Goal: Communication & Community: Answer question/provide support

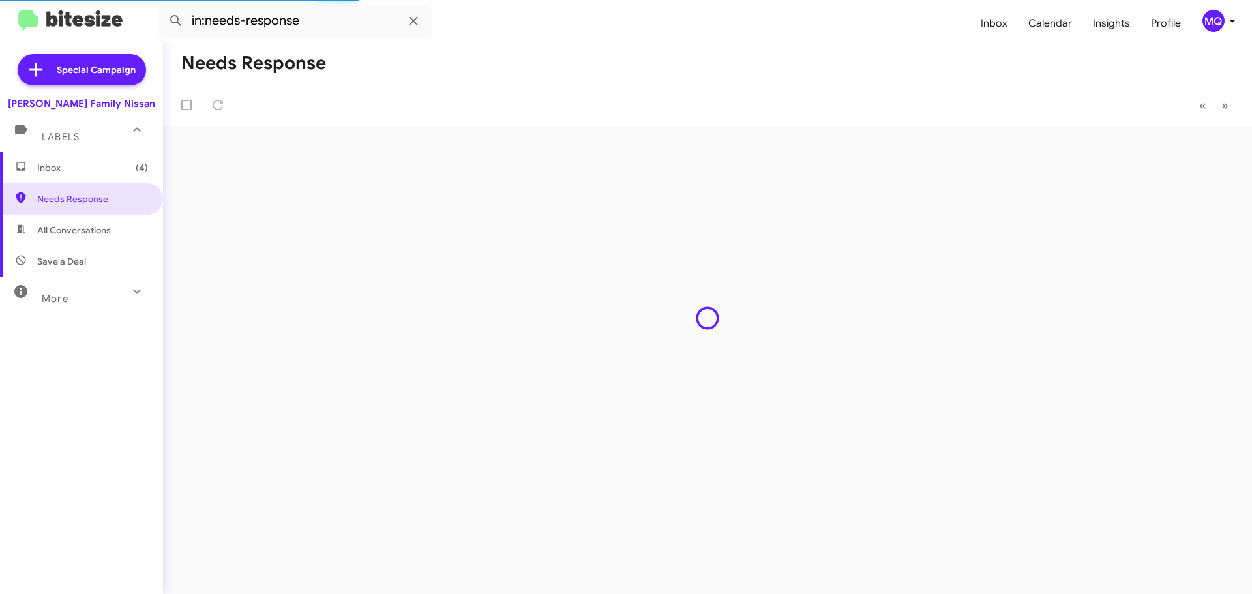
click at [55, 172] on span "Inbox (4)" at bounding box center [92, 167] width 111 height 13
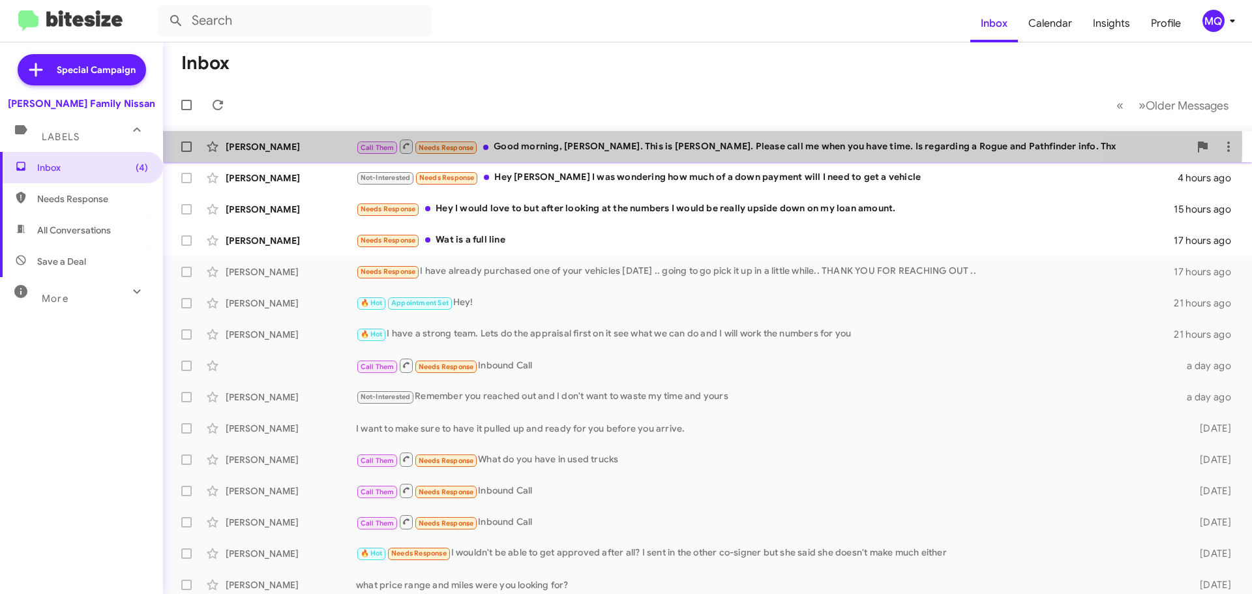
click at [594, 143] on div "Call Them Needs Response Good morning, [PERSON_NAME]. This is [PERSON_NAME]. Pl…" at bounding box center [773, 146] width 834 height 16
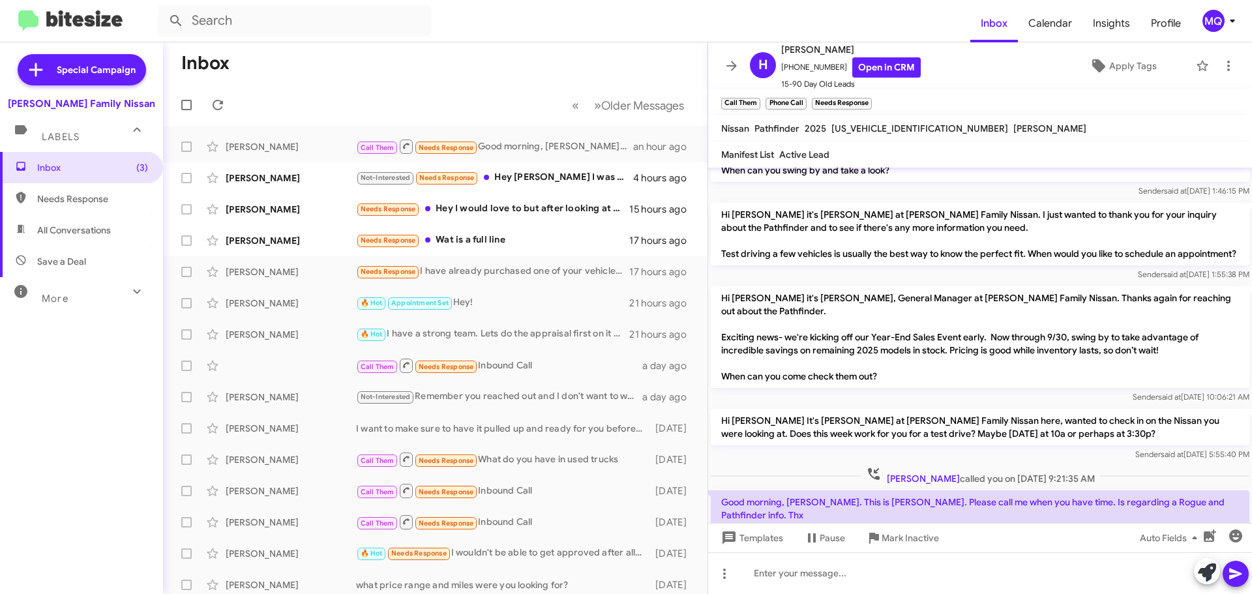
scroll to position [704, 0]
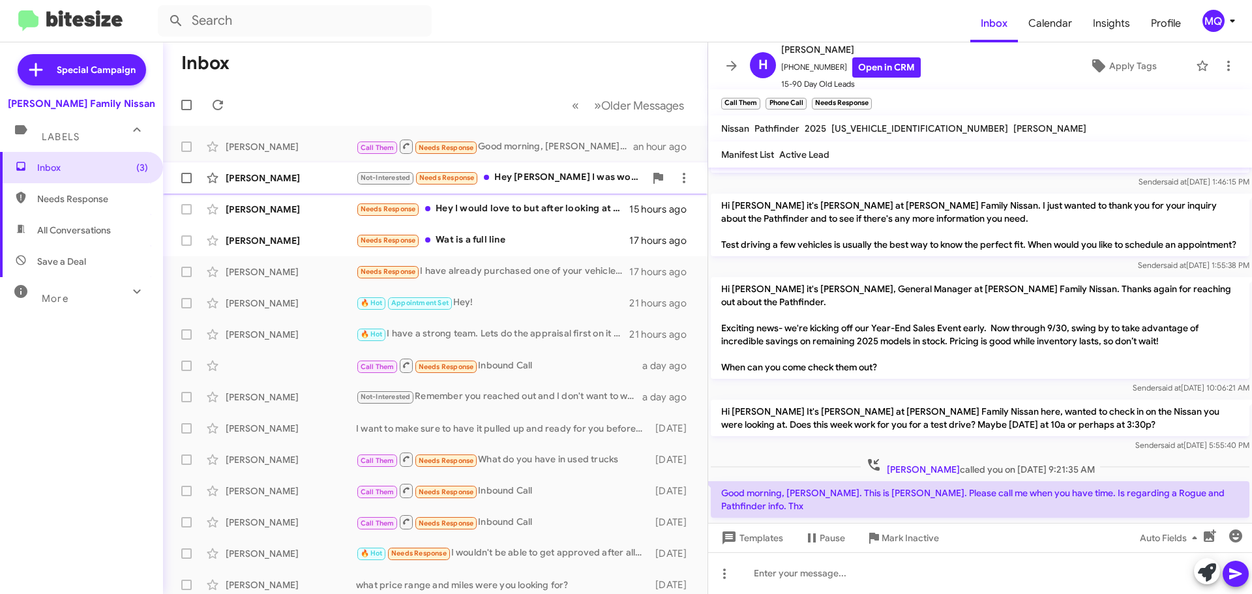
click at [563, 180] on div "Not-Interested Needs Response Hey [PERSON_NAME] I was wondering how much of a d…" at bounding box center [500, 177] width 289 height 15
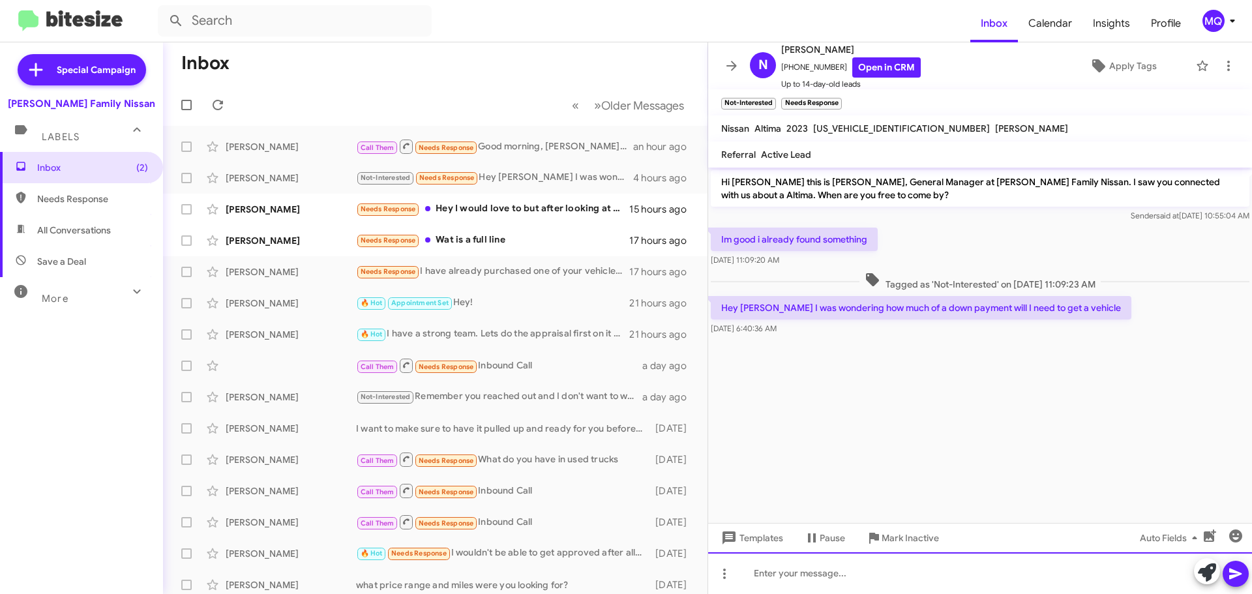
click at [855, 564] on div at bounding box center [980, 573] width 544 height 42
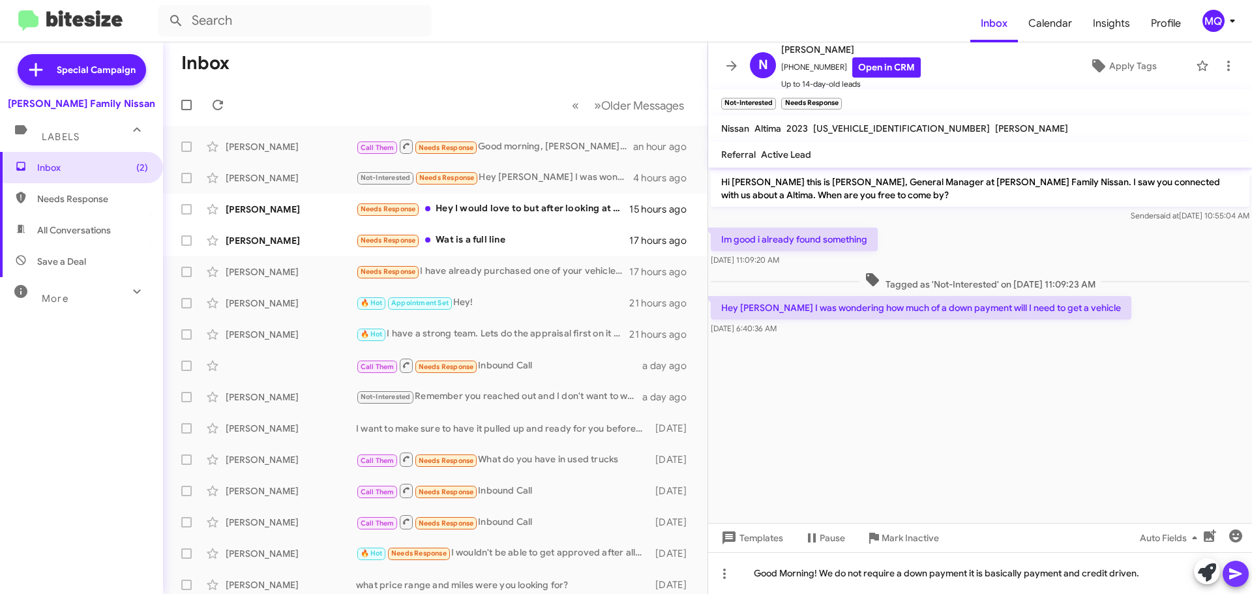
click at [1238, 564] on span at bounding box center [1236, 574] width 16 height 26
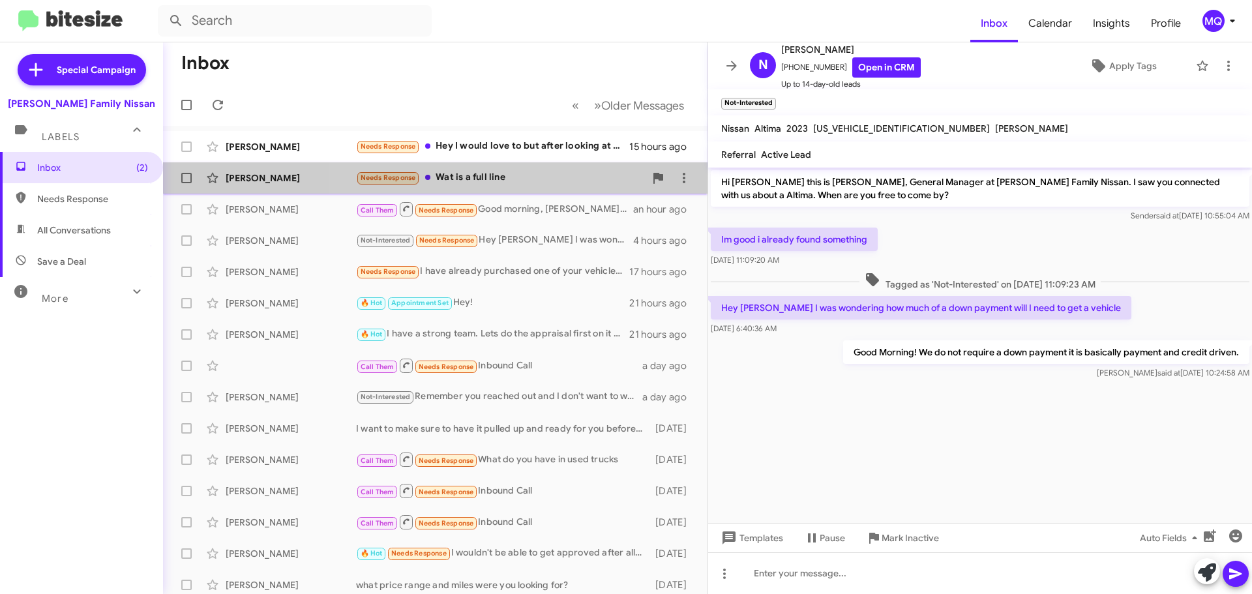
click at [483, 179] on div "Needs Response Wat is a full line" at bounding box center [500, 177] width 289 height 15
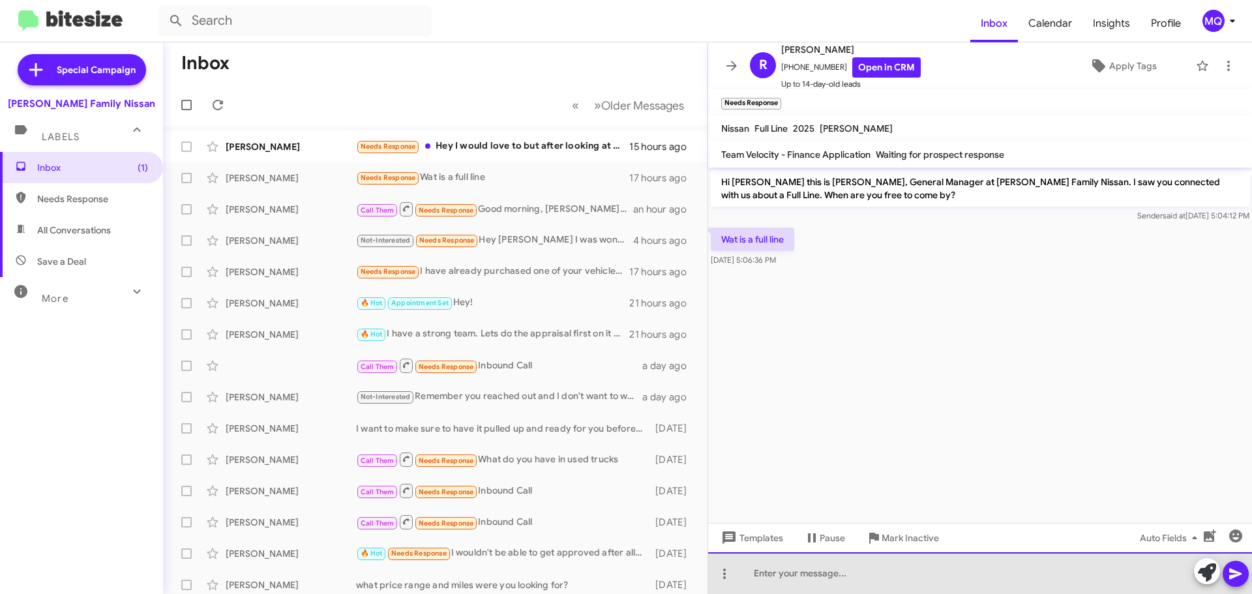
click at [862, 577] on div at bounding box center [980, 573] width 544 height 42
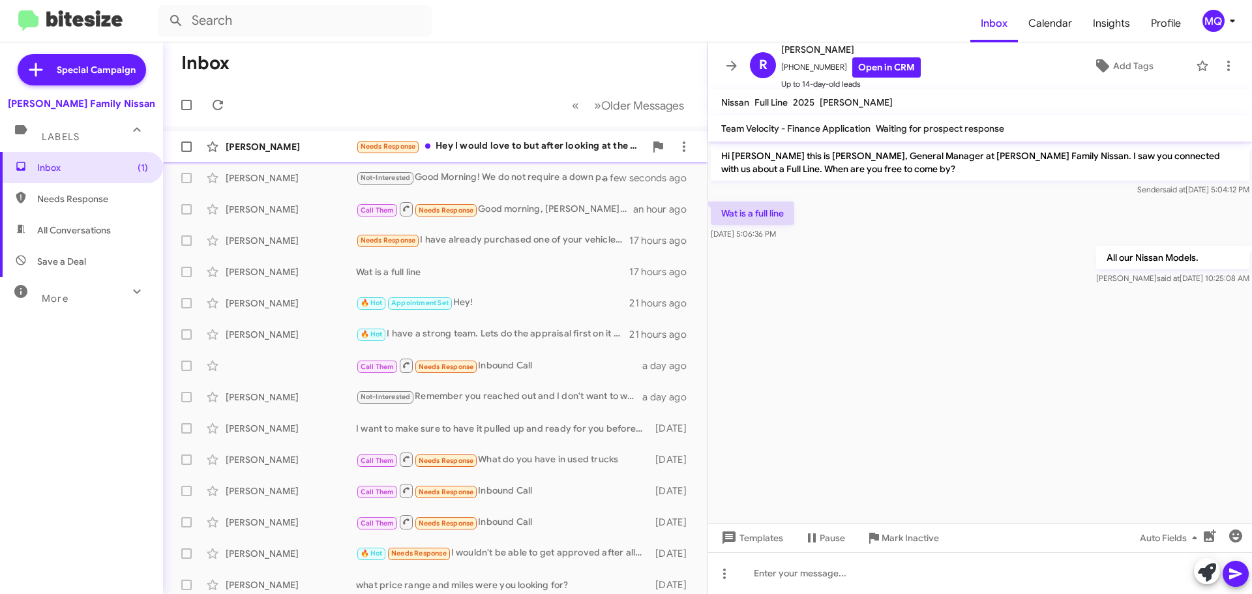
click at [511, 157] on div "[PERSON_NAME] Needs Response Hey I would love to but after looking at the numbe…" at bounding box center [436, 147] width 524 height 26
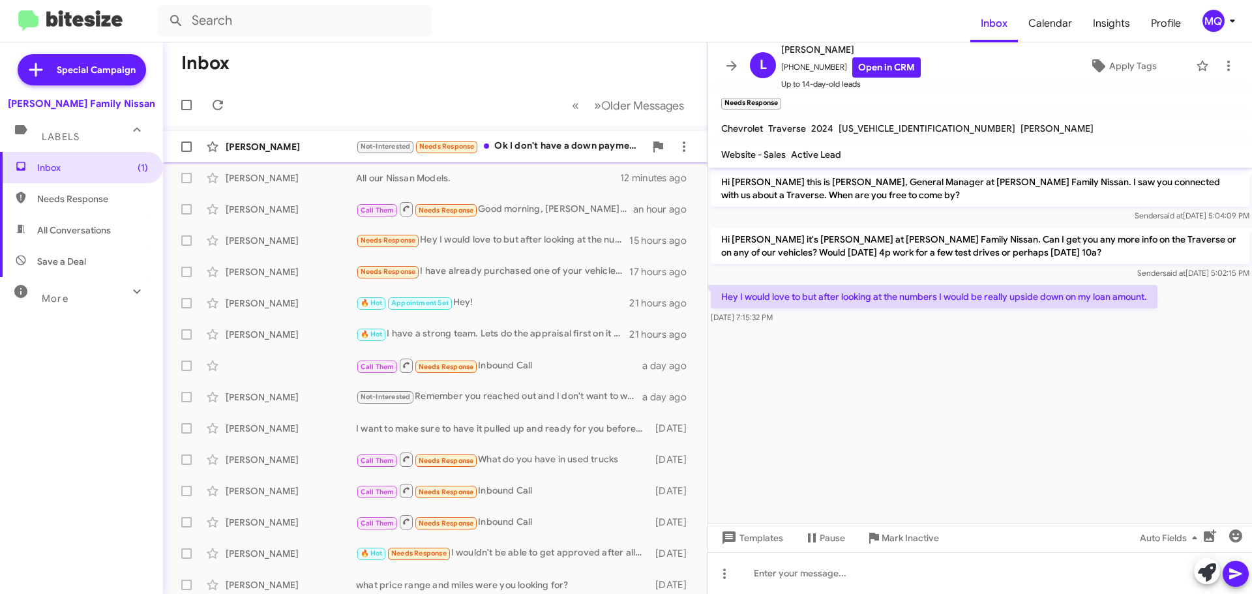
click at [511, 147] on div "Not-Interested Needs Response Ok I don't have a down payment right now but I am…" at bounding box center [500, 146] width 289 height 15
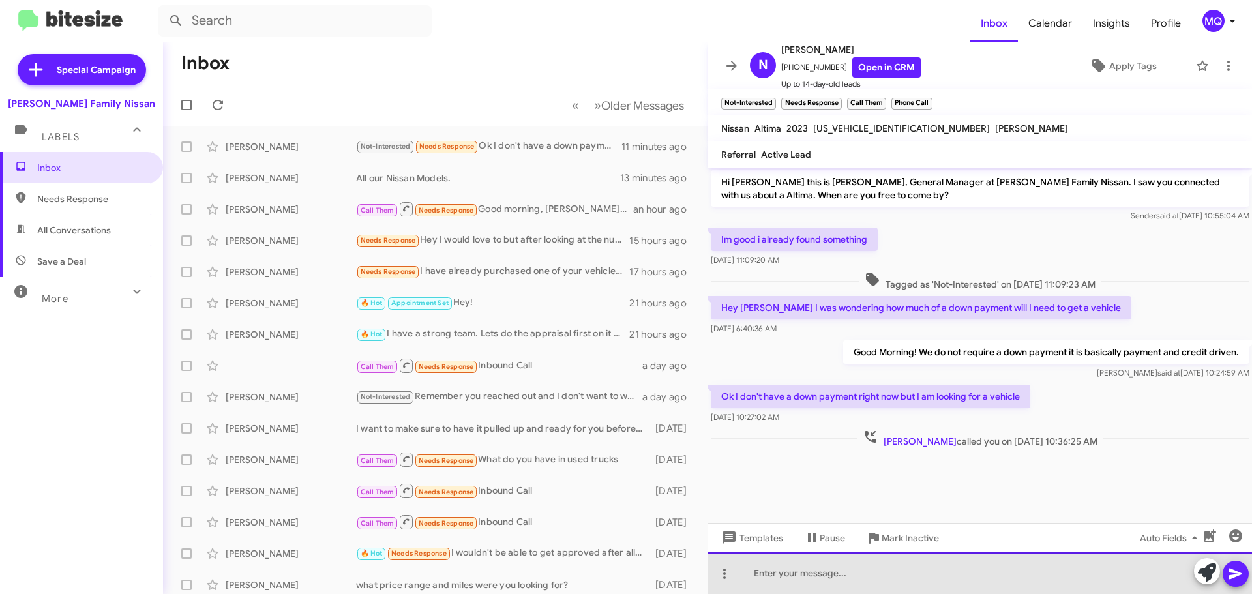
click at [813, 578] on div at bounding box center [980, 573] width 544 height 42
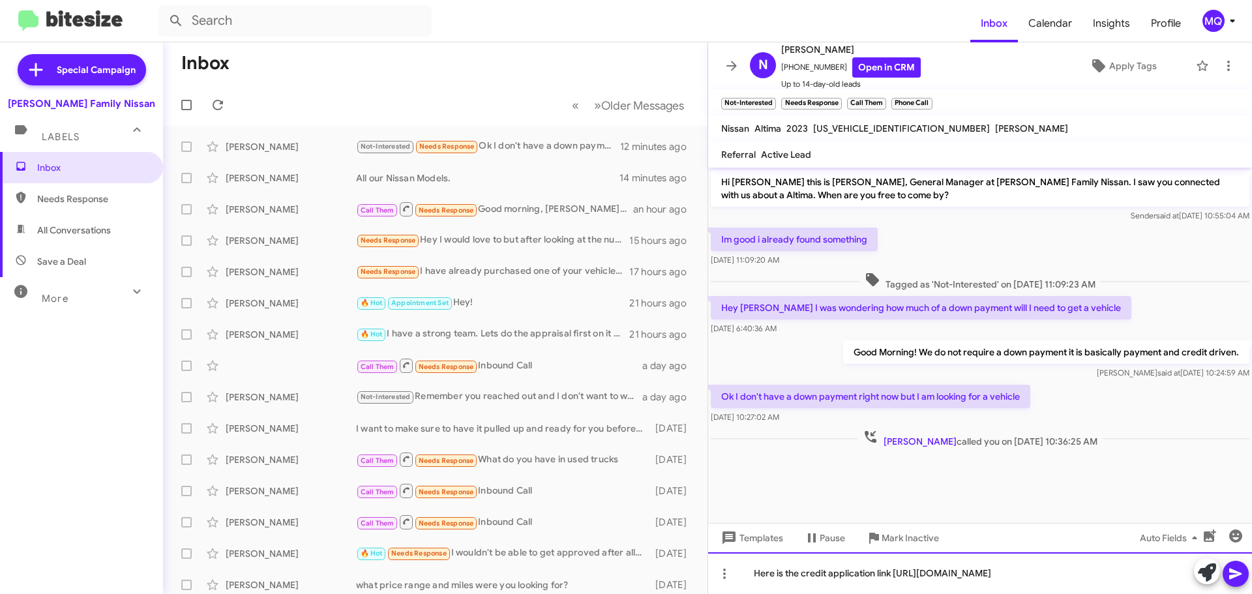
click at [889, 579] on div "Here is the credit application link [URL][DOMAIN_NAME]" at bounding box center [980, 573] width 544 height 42
click at [895, 573] on div "Here is the credit application link [URL][DOMAIN_NAME]" at bounding box center [980, 573] width 544 height 42
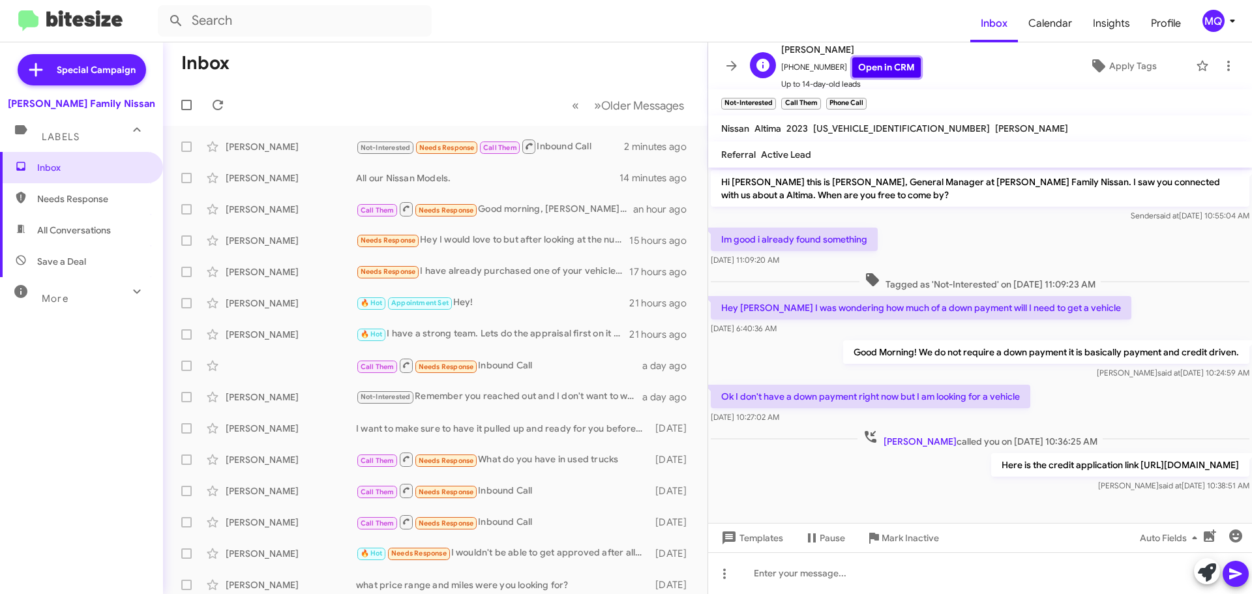
click at [864, 71] on link "Open in CRM" at bounding box center [887, 67] width 68 height 20
